Goal: Find specific page/section: Find specific page/section

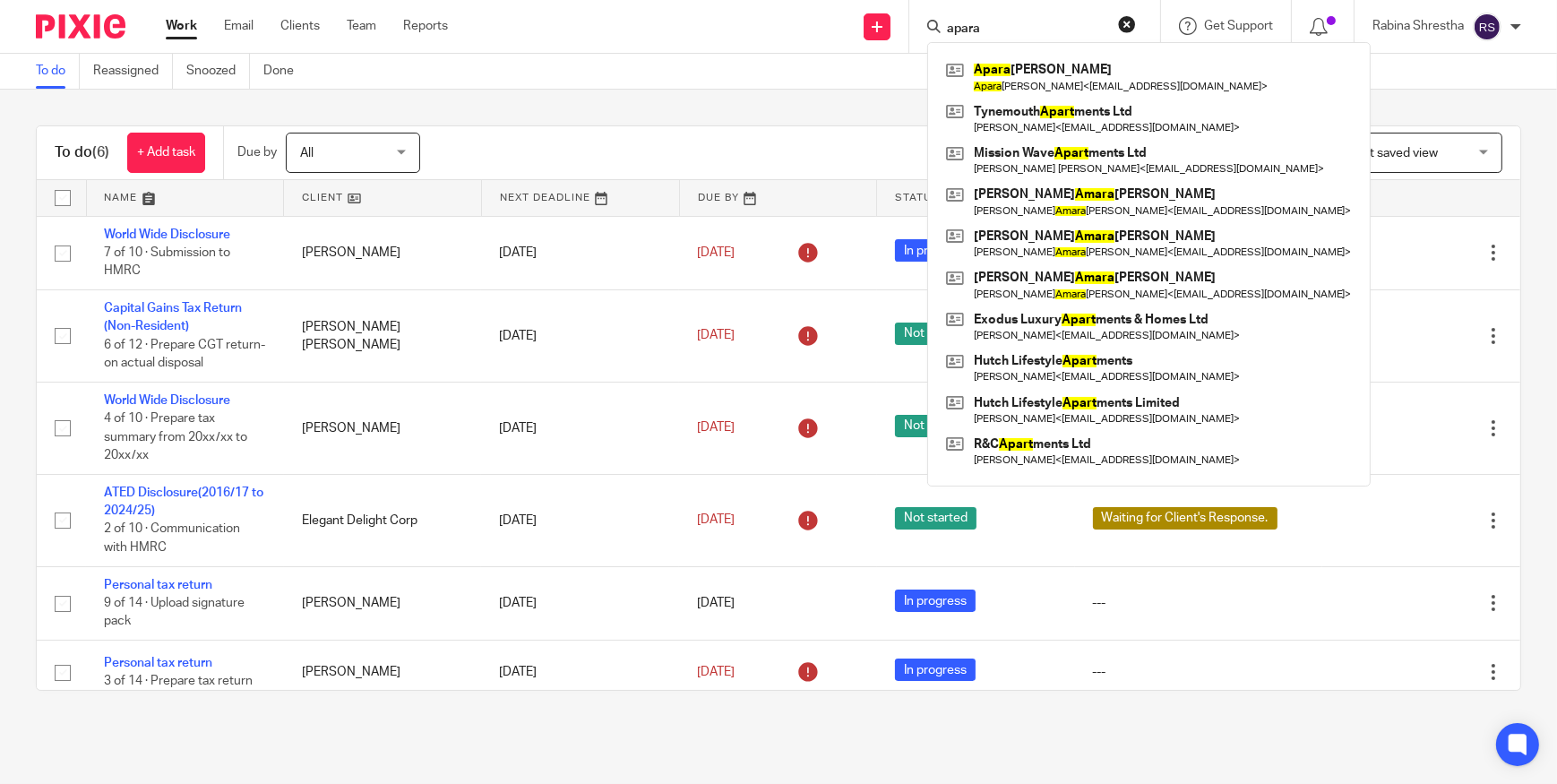
type input "apara"
click at [1001, 63] on link at bounding box center [1149, 77] width 415 height 41
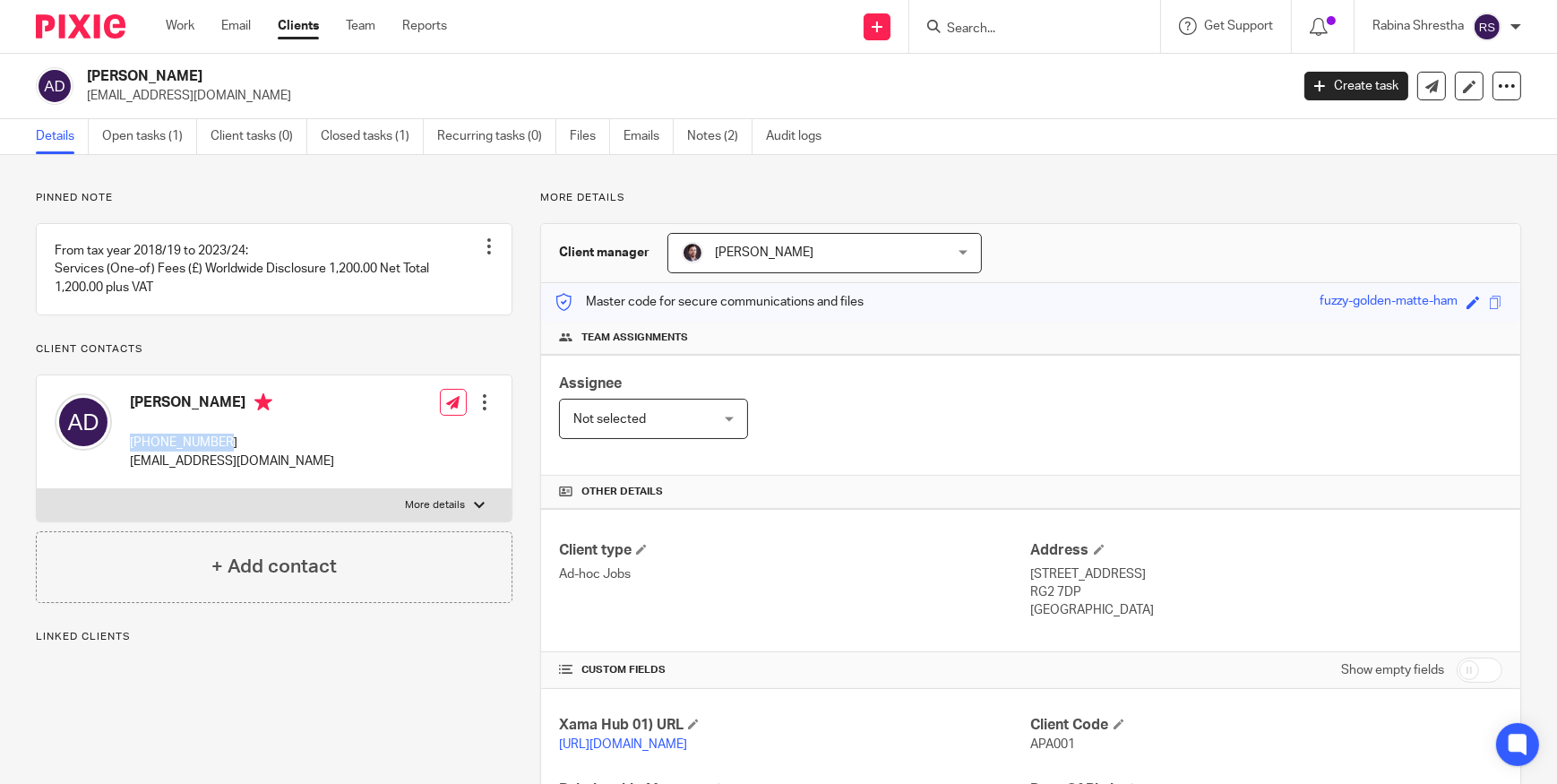
click at [126, 459] on div "[PERSON_NAME] [PHONE_NUMBER] [EMAIL_ADDRESS][DOMAIN_NAME]" at bounding box center [194, 431] width 280 height 95
